Goal: Information Seeking & Learning: Learn about a topic

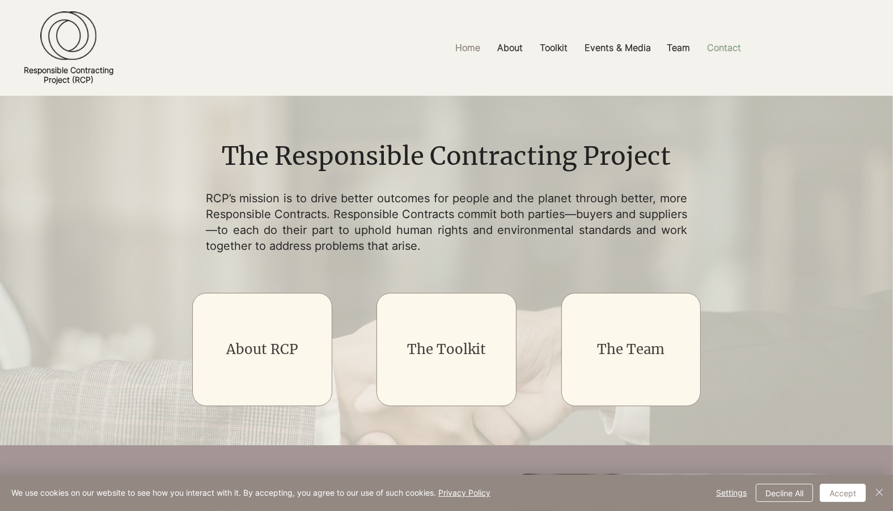
click at [724, 50] on p "Contact" at bounding box center [723, 48] width 45 height 26
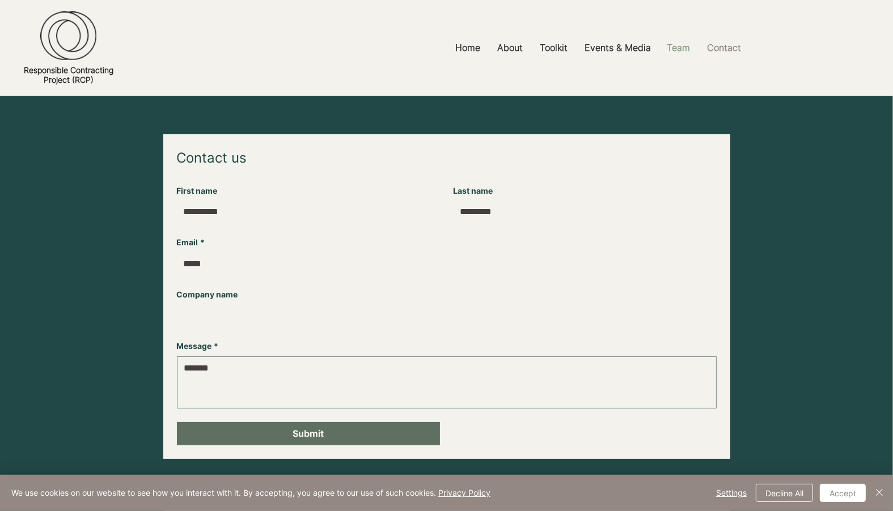
click at [680, 48] on p "Team" at bounding box center [678, 48] width 35 height 26
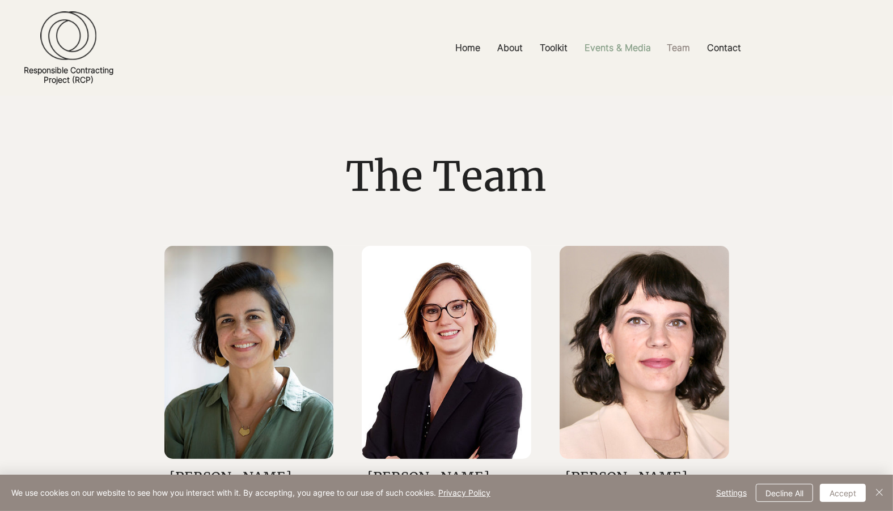
click at [614, 47] on p "Events & Media" at bounding box center [618, 48] width 78 height 26
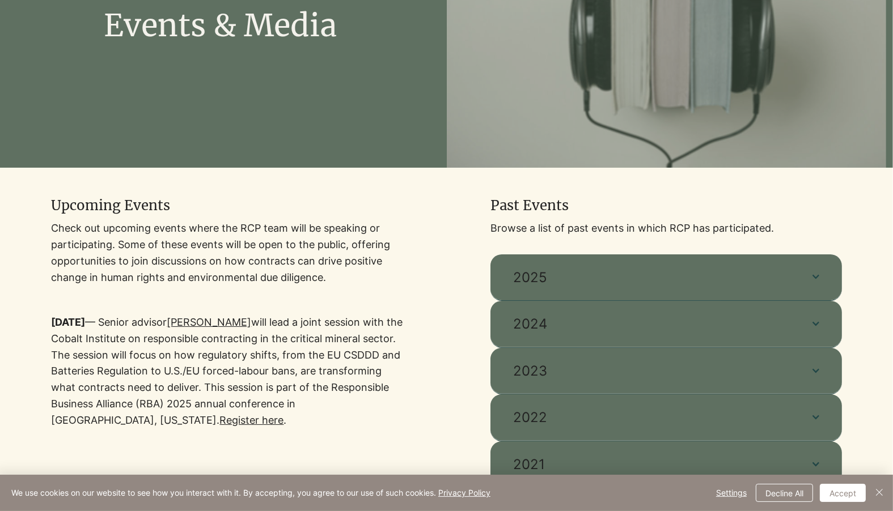
scroll to position [298, 0]
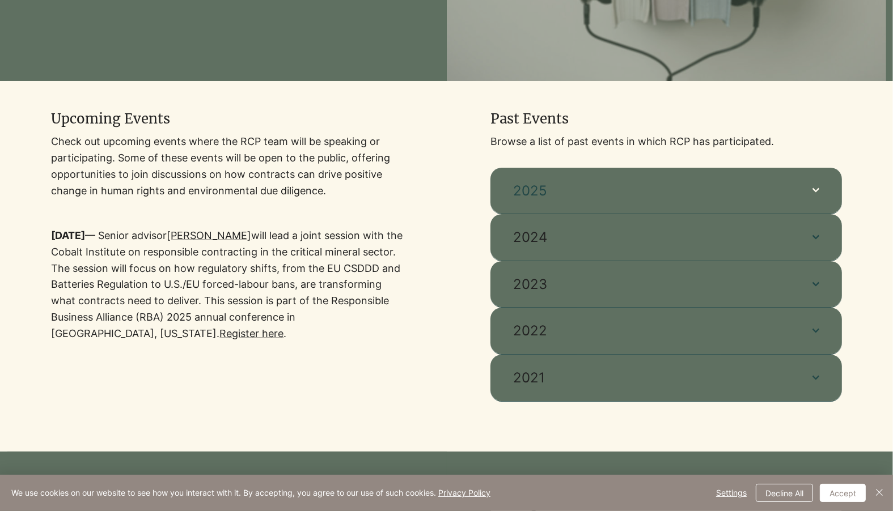
click at [572, 190] on span "2025" at bounding box center [651, 190] width 277 height 19
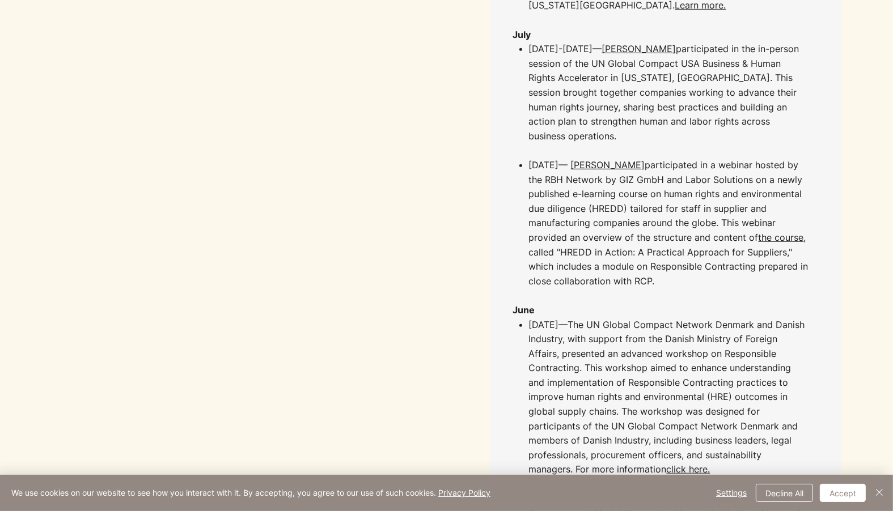
scroll to position [720, 0]
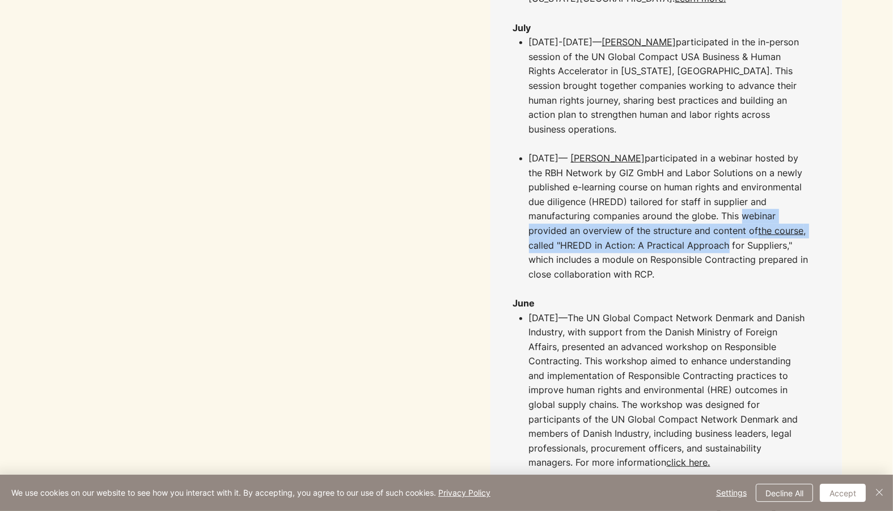
drag, startPoint x: 737, startPoint y: 192, endPoint x: 723, endPoint y: 213, distance: 25.0
click at [723, 213] on p "[DATE] — [PERSON_NAME] participated in a webinar hosted by the RBH Network by G…" at bounding box center [668, 216] width 279 height 130
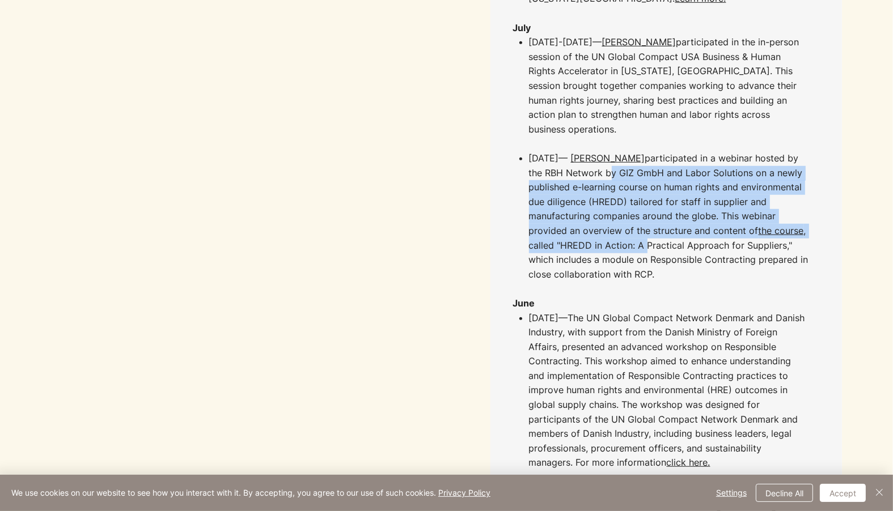
drag, startPoint x: 588, startPoint y: 143, endPoint x: 645, endPoint y: 212, distance: 89.0
click at [645, 212] on p "[DATE] — [PERSON_NAME] participated in a webinar hosted by the RBH Network by G…" at bounding box center [668, 216] width 279 height 130
click at [645, 211] on p "[DATE] — [PERSON_NAME] participated in a webinar hosted by the RBH Network by G…" at bounding box center [668, 216] width 279 height 130
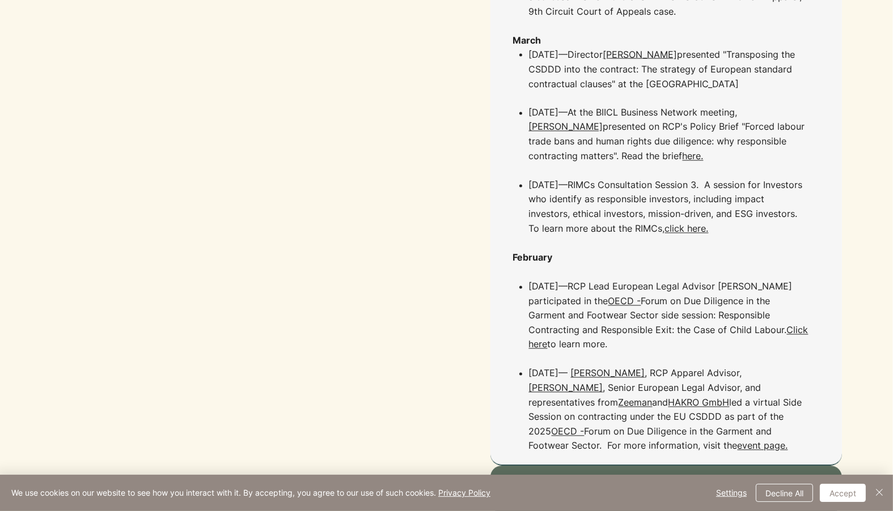
scroll to position [2131, 0]
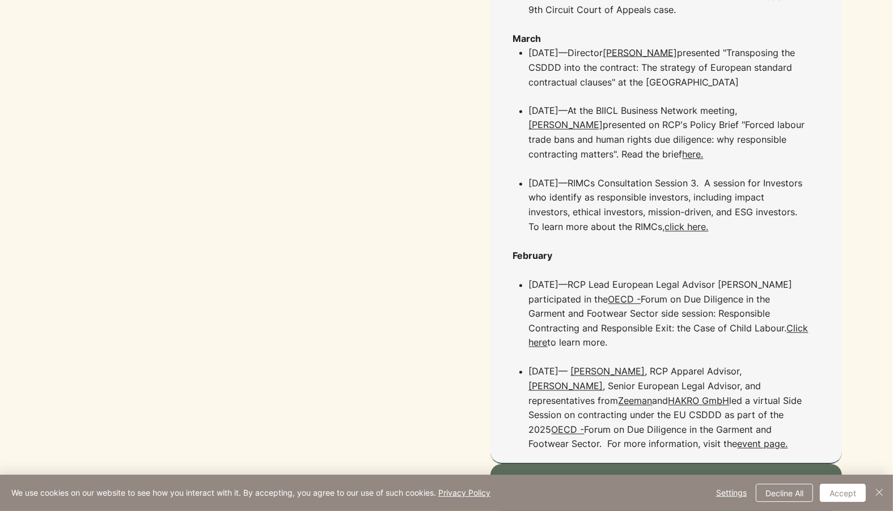
click at [702, 478] on span "2024" at bounding box center [651, 487] width 277 height 19
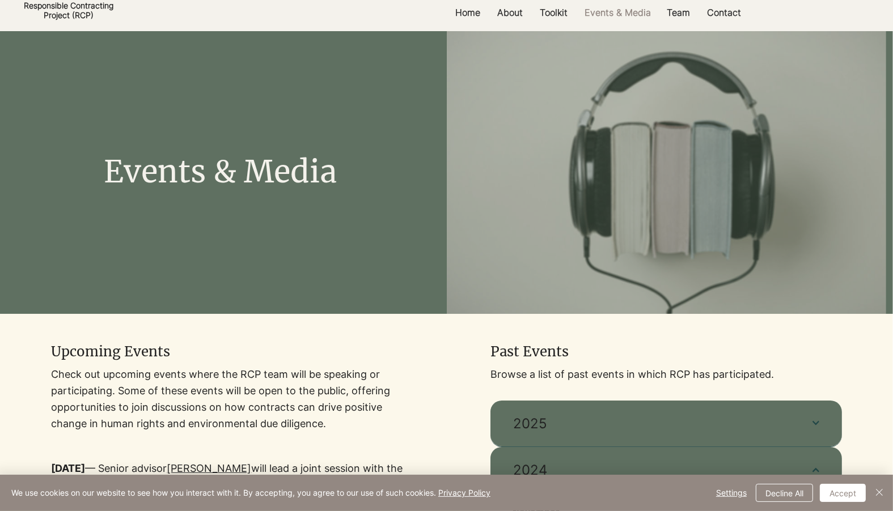
scroll to position [0, 0]
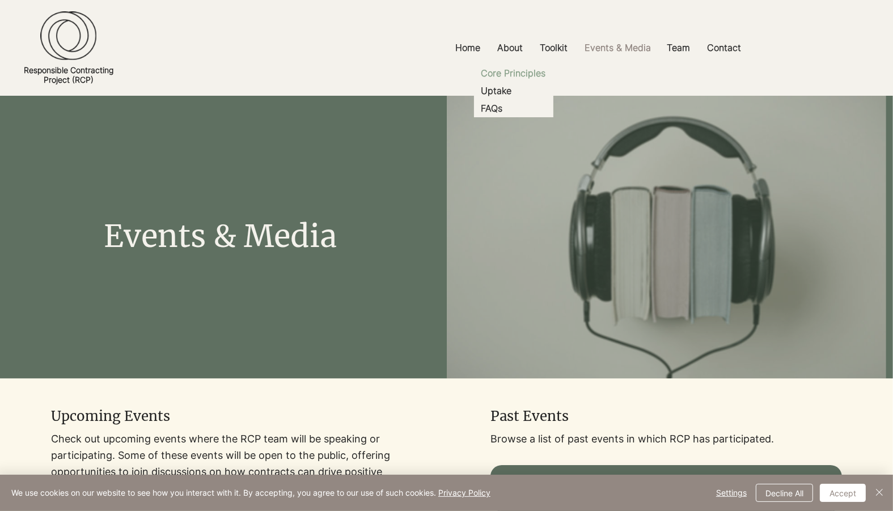
click at [507, 75] on p "Core Principles" at bounding box center [514, 74] width 74 height 18
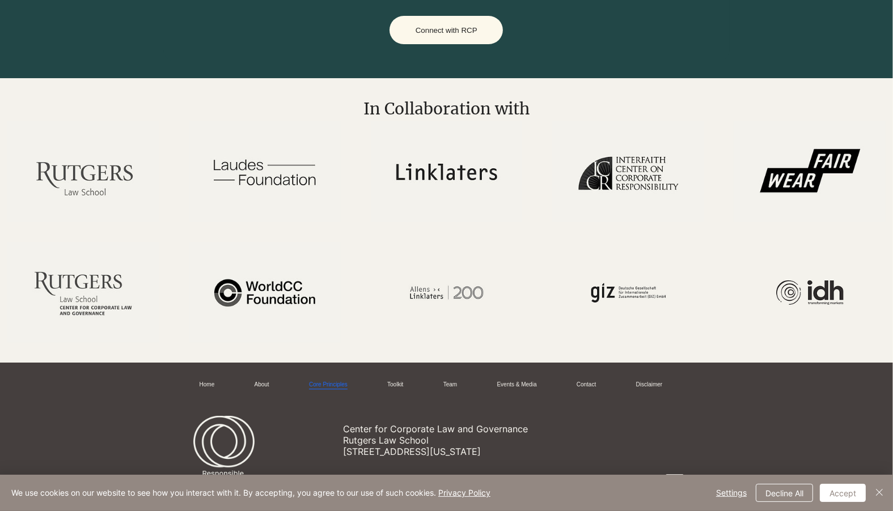
scroll to position [3016, 0]
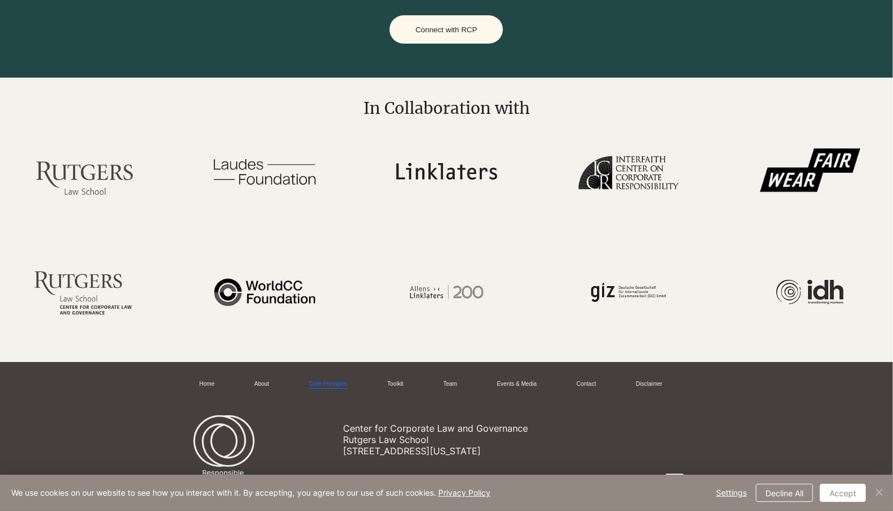
click at [879, 495] on img "Close" at bounding box center [879, 493] width 14 height 14
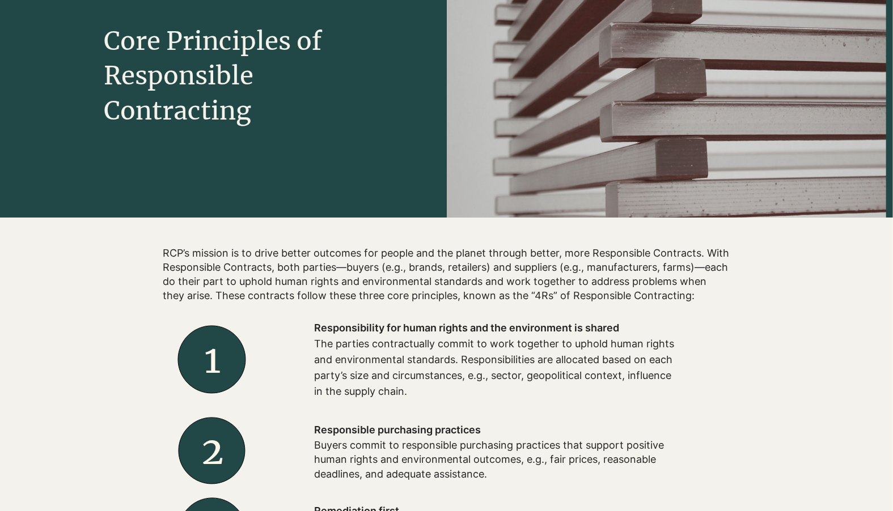
scroll to position [0, 0]
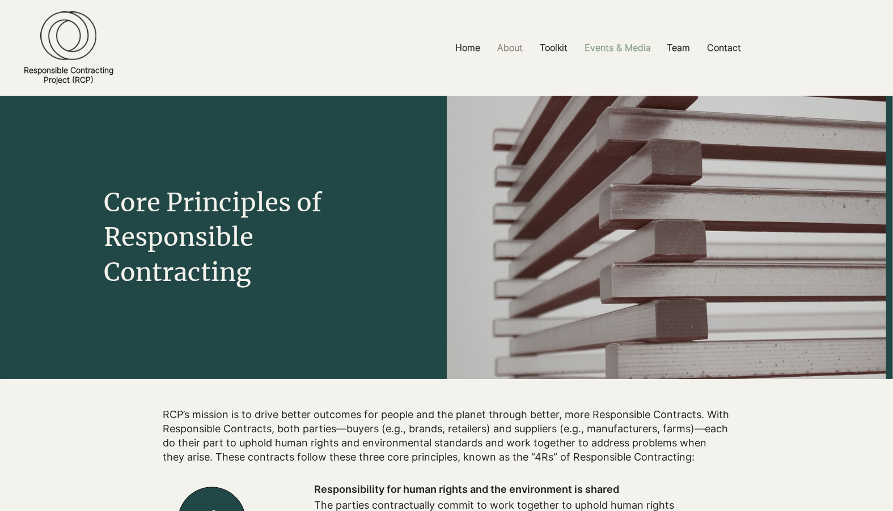
click at [630, 47] on p "Events & Media" at bounding box center [618, 48] width 78 height 26
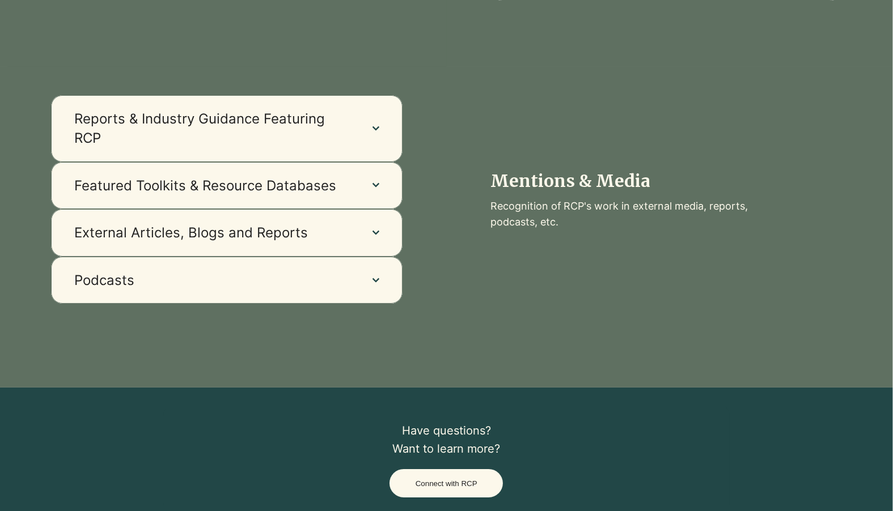
scroll to position [949, 0]
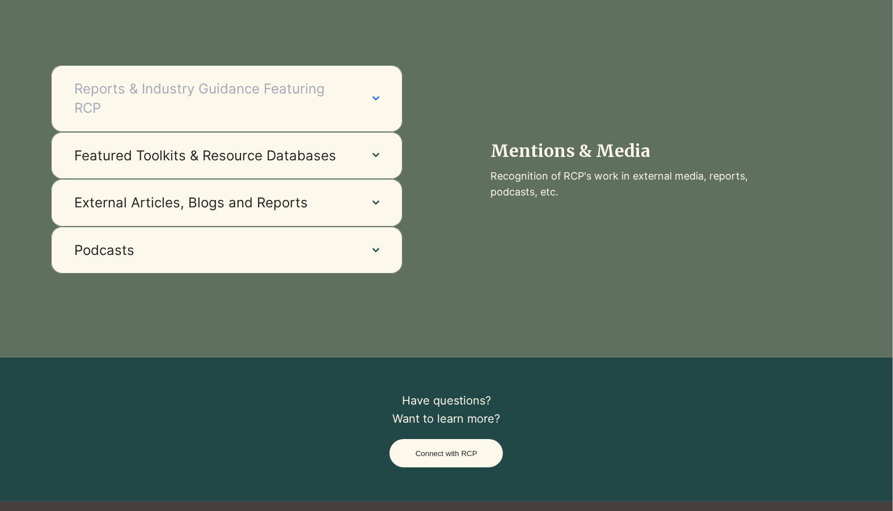
click at [373, 101] on icon "button" at bounding box center [375, 98] width 7 height 7
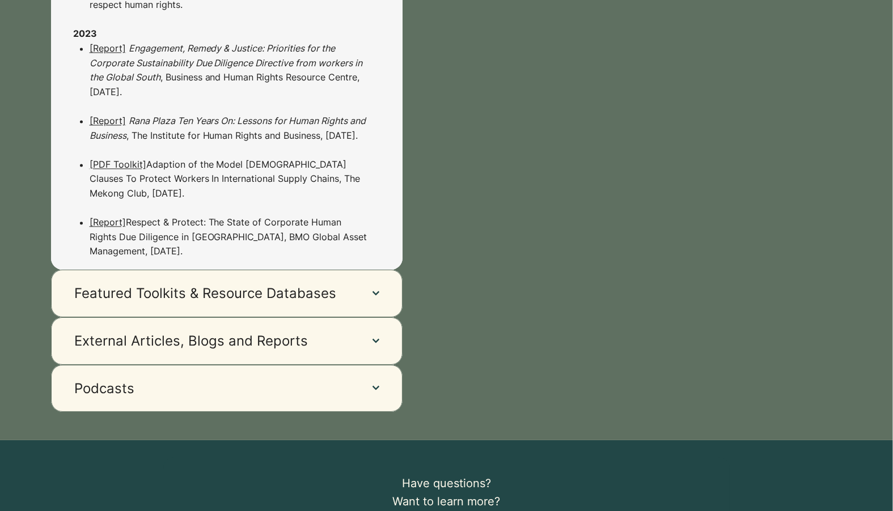
scroll to position [2403, 0]
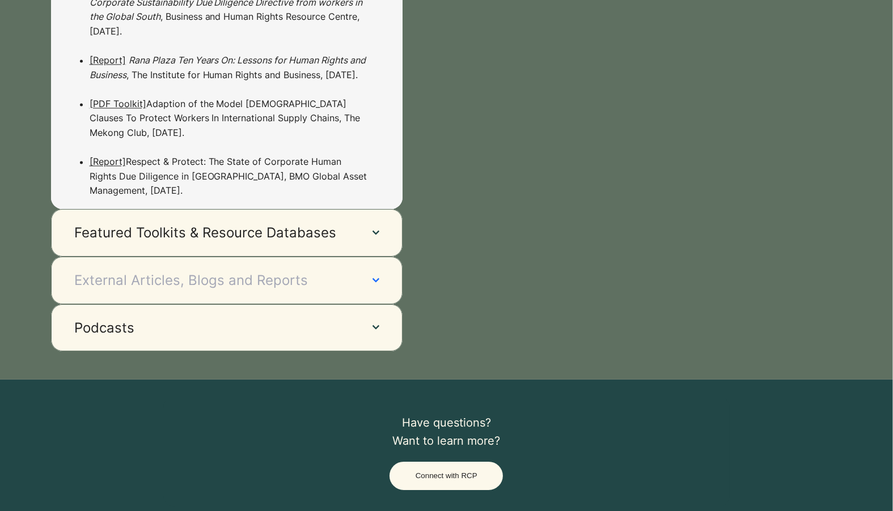
click at [355, 292] on button "External Articles, Blogs and Reports" at bounding box center [226, 281] width 351 height 48
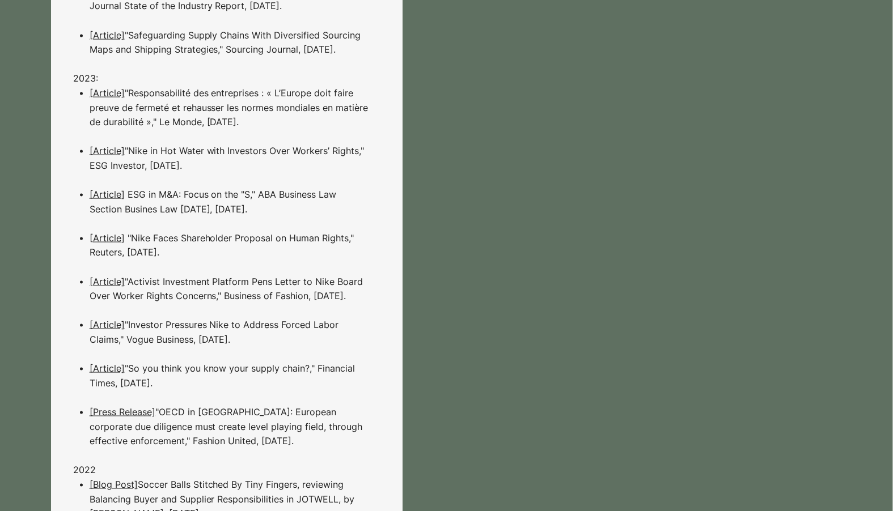
scroll to position [1661, 0]
